Goal: Information Seeking & Learning: Learn about a topic

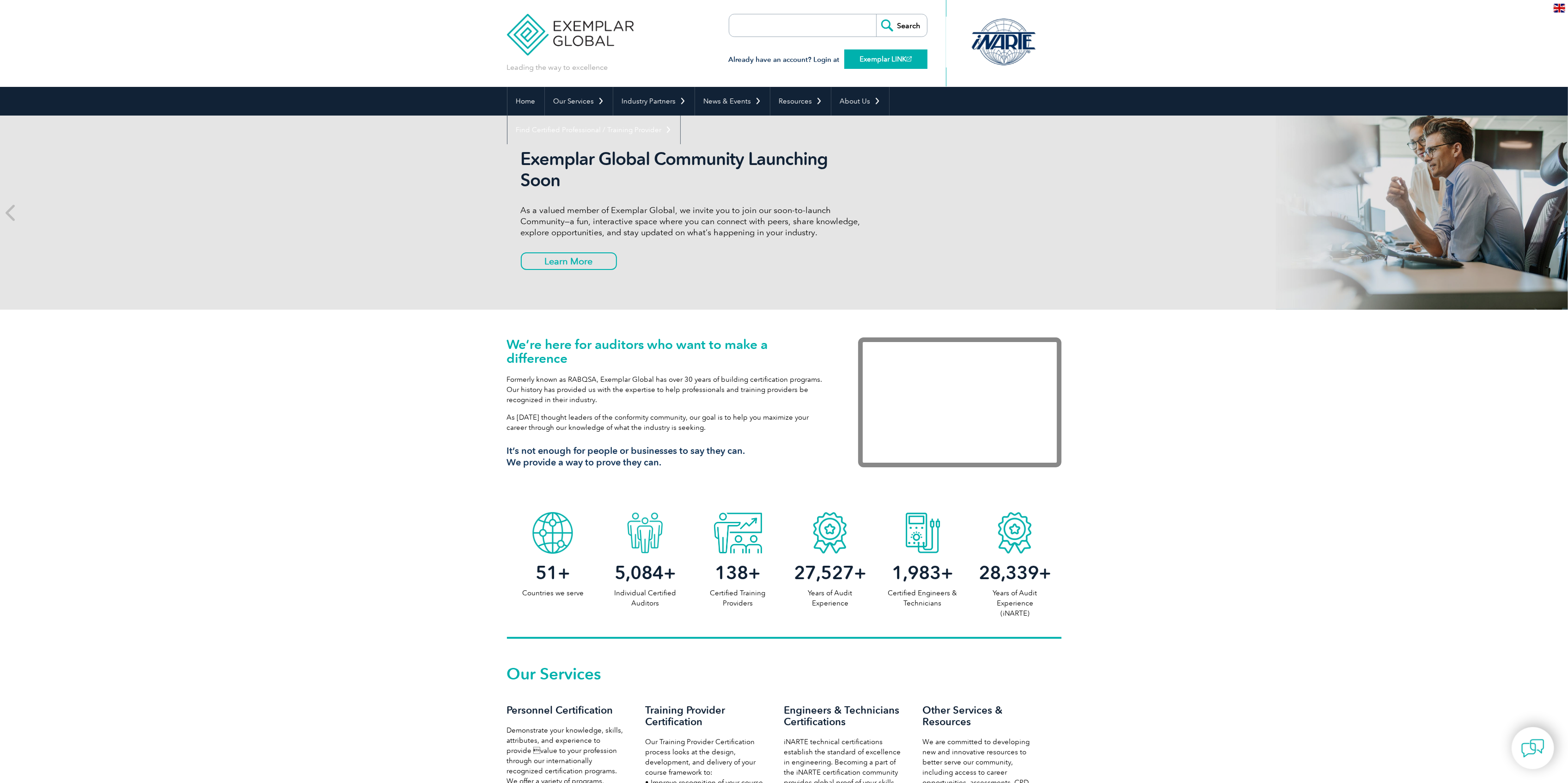
click at [882, 58] on link "Exemplar LINK" at bounding box center [886, 59] width 83 height 20
